Goal: Check status: Check status

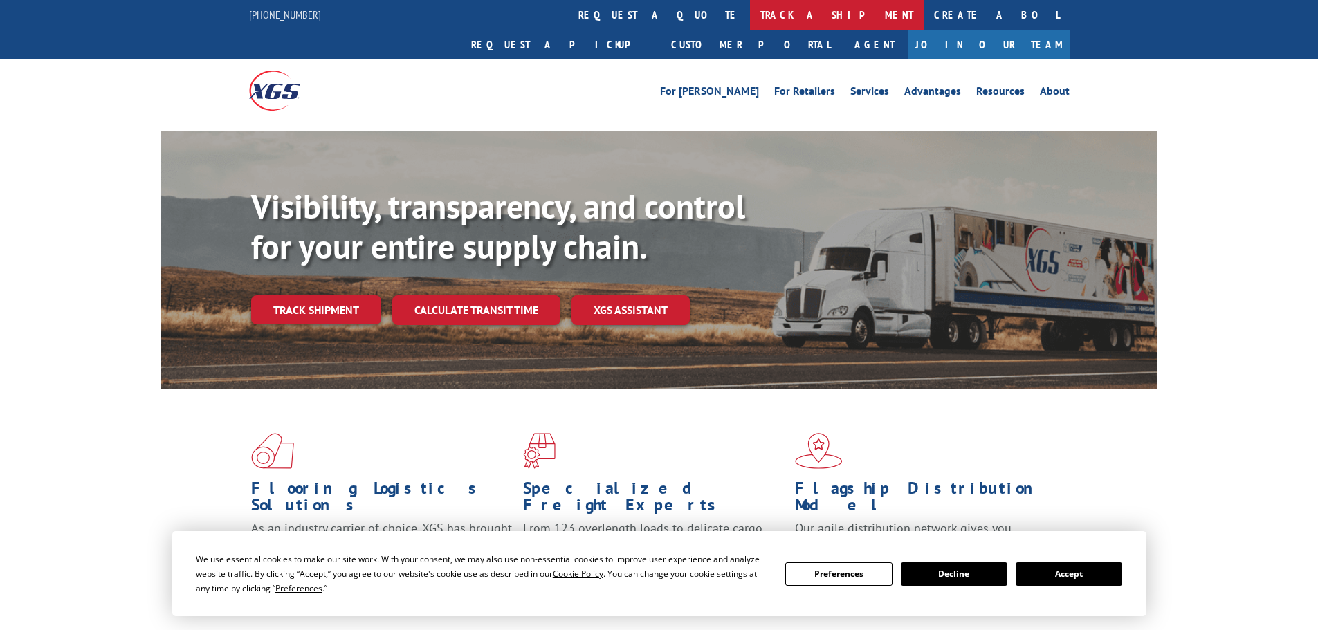
click at [750, 21] on link "track a shipment" at bounding box center [837, 15] width 174 height 30
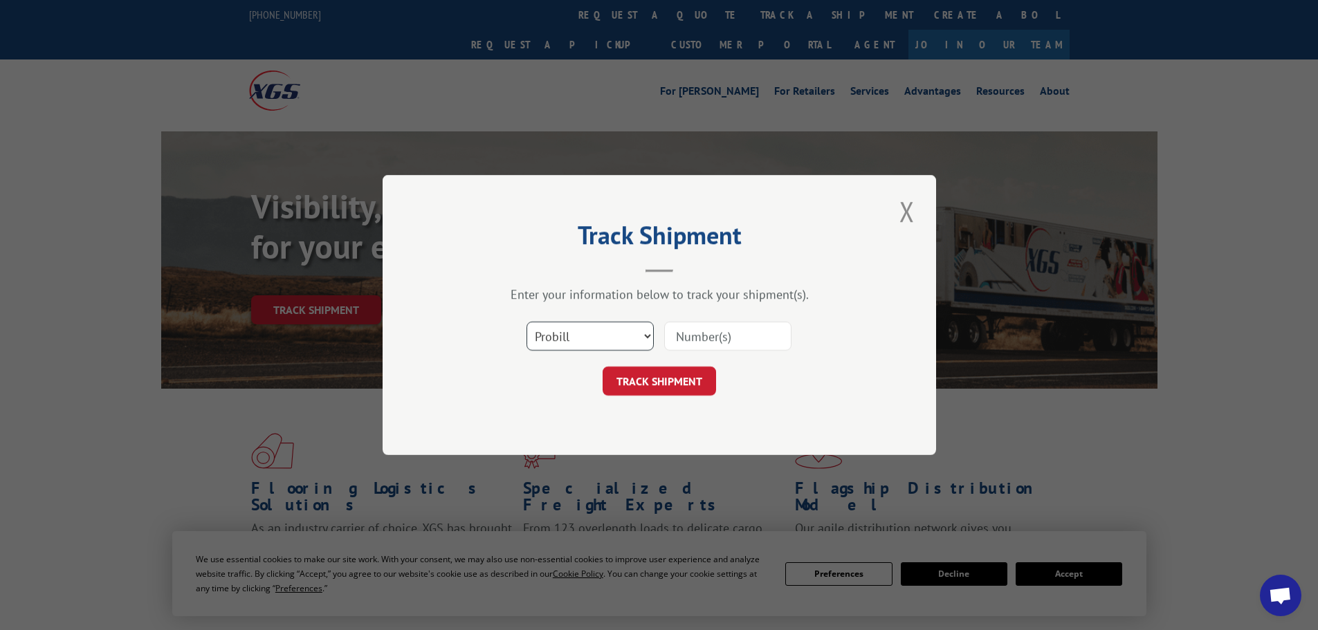
drag, startPoint x: 585, startPoint y: 330, endPoint x: 576, endPoint y: 349, distance: 20.7
click at [585, 331] on select "Select category... Probill BOL PO" at bounding box center [590, 336] width 127 height 29
select select "bol"
click at [527, 322] on select "Select category... Probill BOL PO" at bounding box center [590, 336] width 127 height 29
click at [704, 338] on input at bounding box center [727, 336] width 127 height 29
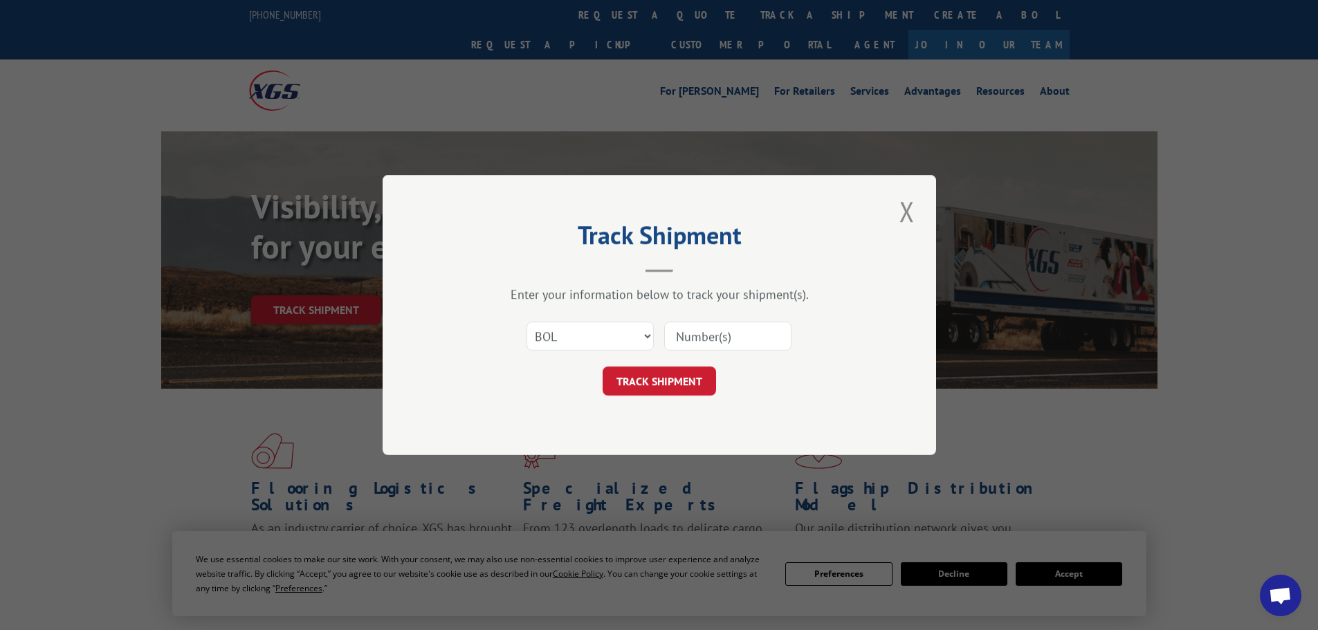
paste input "5954956"
type input "5954956"
click at [689, 376] on button "TRACK SHIPMENT" at bounding box center [659, 381] width 113 height 29
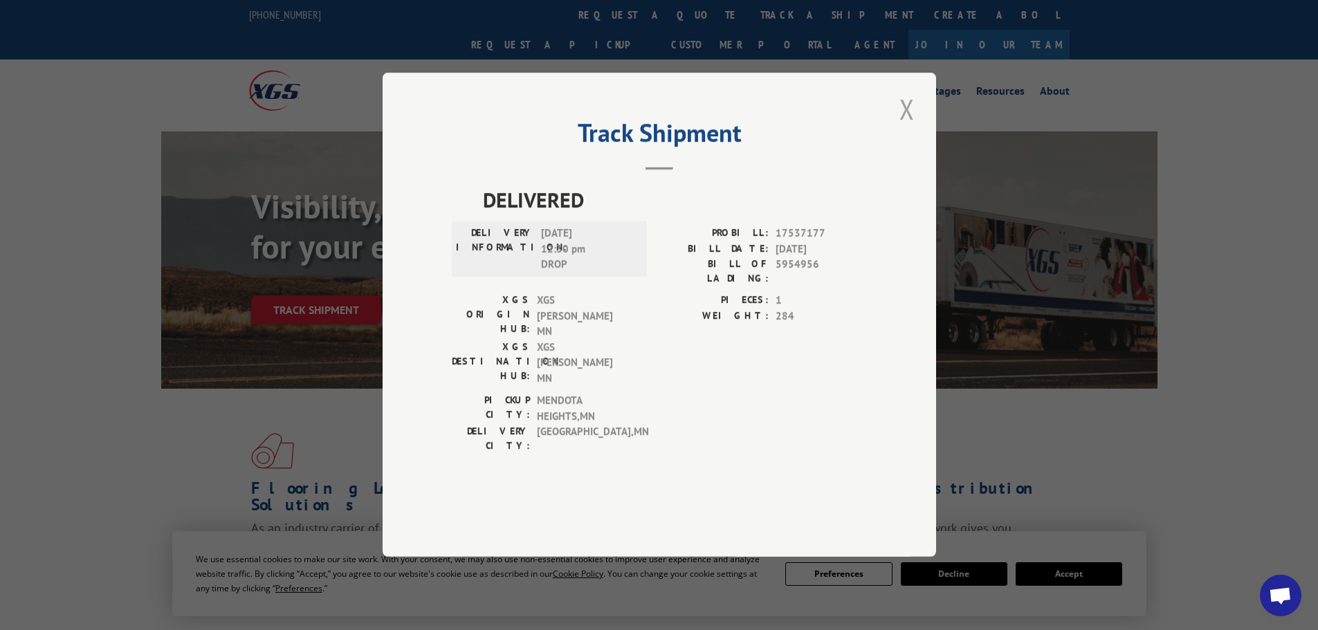
click at [907, 128] on button "Close modal" at bounding box center [908, 109] width 24 height 38
